Goal: Task Accomplishment & Management: Manage account settings

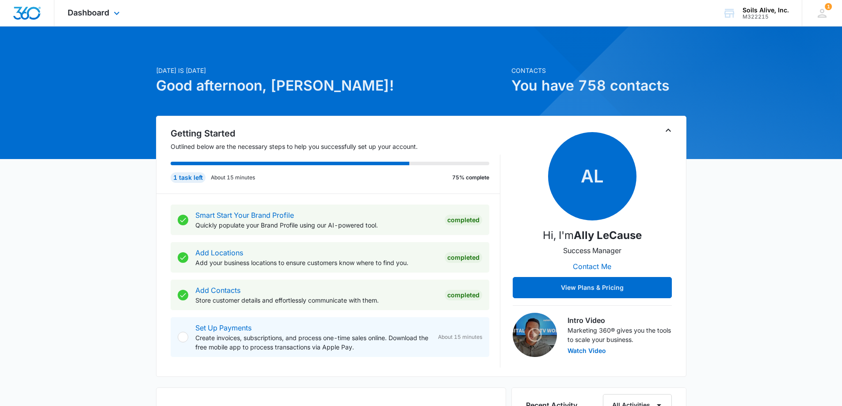
click at [91, 7] on div "Dashboard Apps Reputation Websites Forms CRM Email Social POS Content Ads Intel…" at bounding box center [94, 13] width 81 height 26
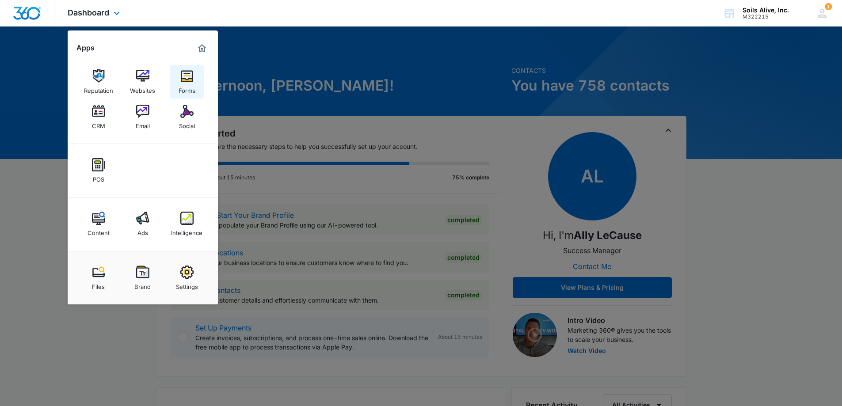
click at [174, 80] on link "Forms" at bounding box center [187, 82] width 34 height 34
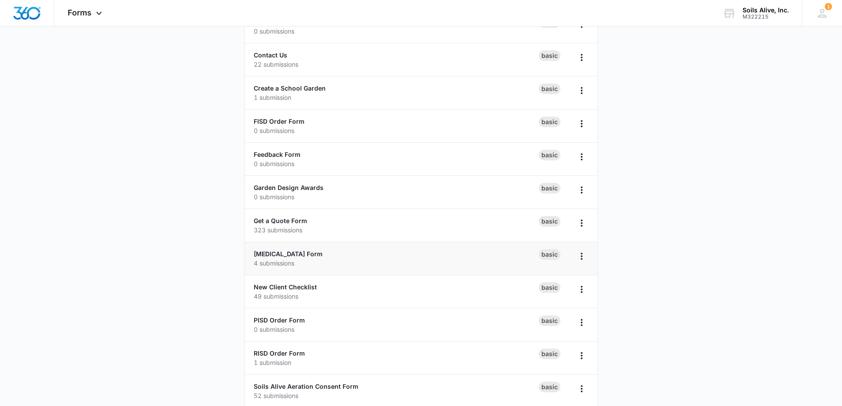
scroll to position [91, 0]
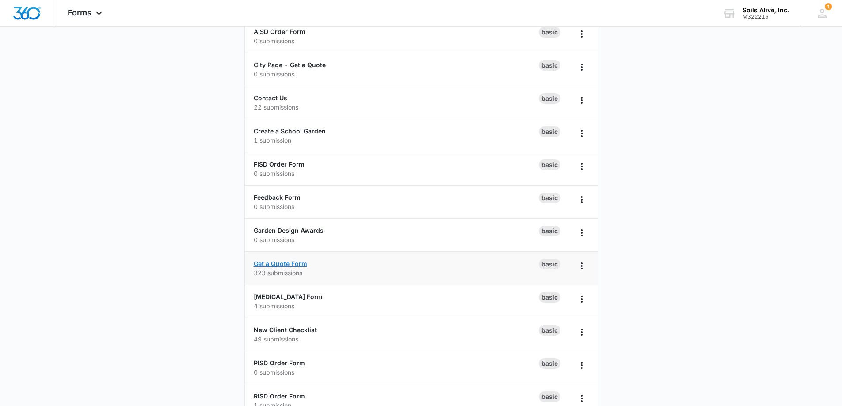
click at [289, 263] on link "Get a Quote Form" at bounding box center [281, 264] width 54 height 8
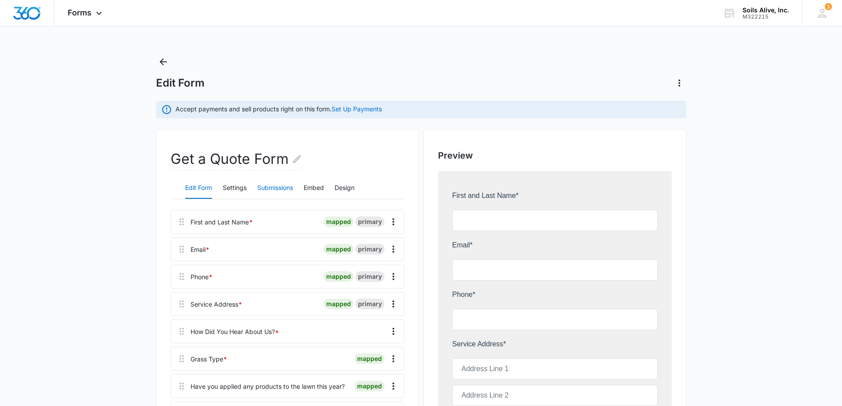
click at [272, 187] on button "Submissions" at bounding box center [275, 188] width 36 height 21
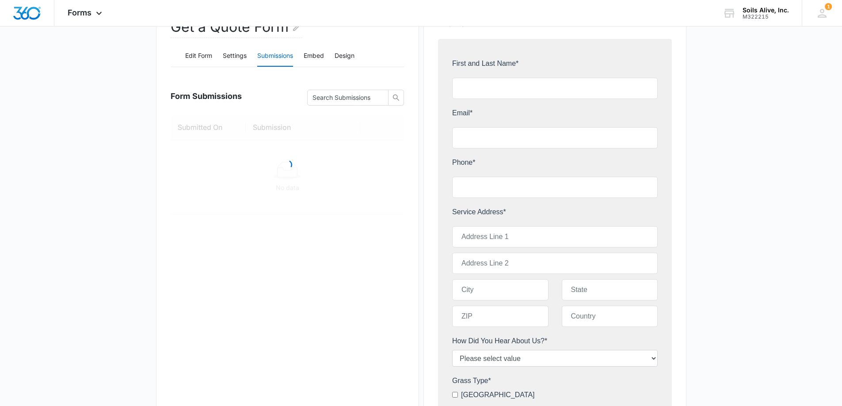
scroll to position [133, 0]
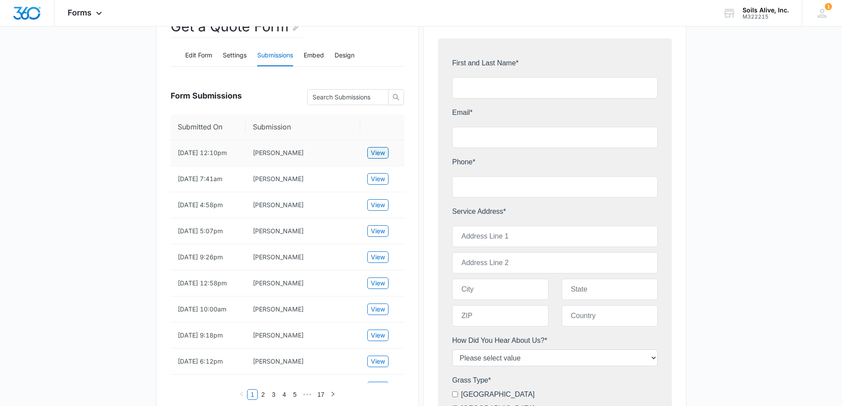
click at [379, 156] on span "View" at bounding box center [378, 153] width 14 height 10
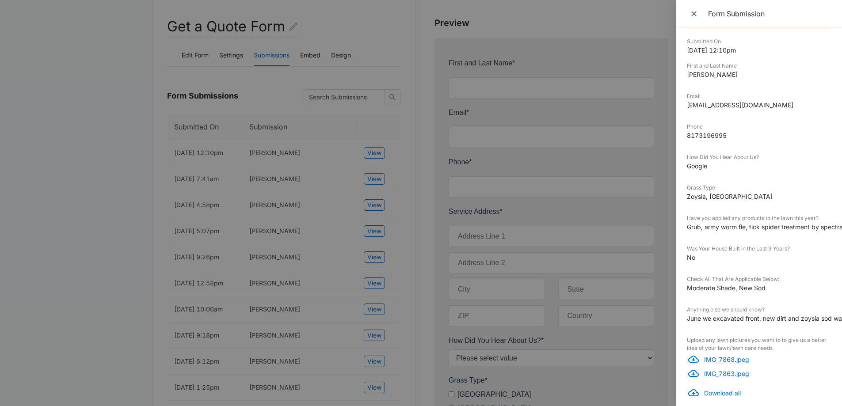
scroll to position [241, 0]
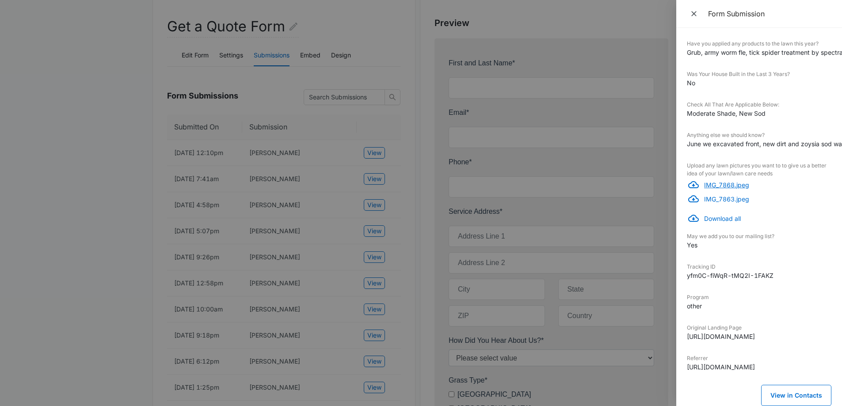
click at [731, 180] on p "IMG_7868.jpeg" at bounding box center [767, 184] width 127 height 9
click at [724, 195] on p "IMG_7863.jpeg" at bounding box center [767, 199] width 127 height 9
